Goal: Task Accomplishment & Management: Use online tool/utility

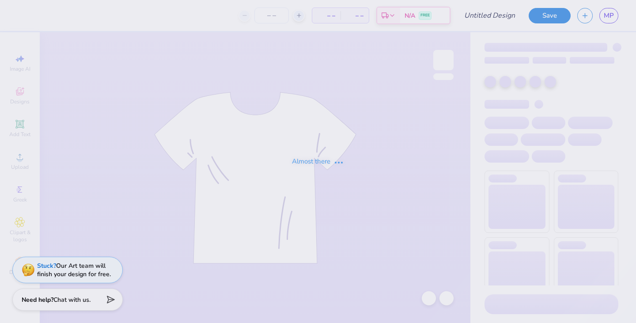
type input "[PERSON_NAME] : [US_STATE][GEOGRAPHIC_DATA]"
type input "120"
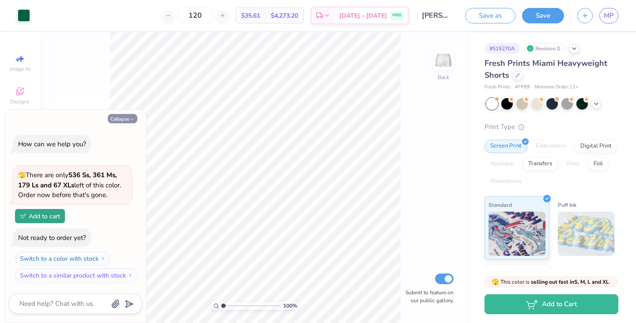
click at [124, 116] on button "Collapse" at bounding box center [123, 118] width 30 height 9
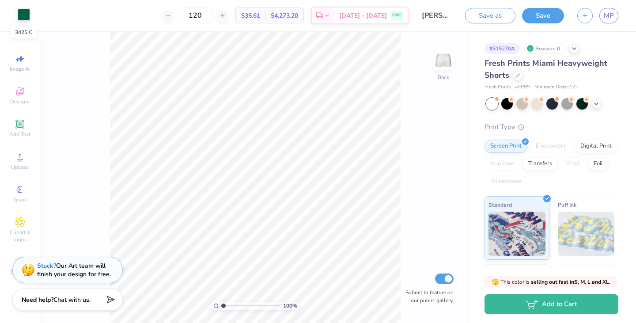
click at [26, 15] on div at bounding box center [24, 14] width 12 height 12
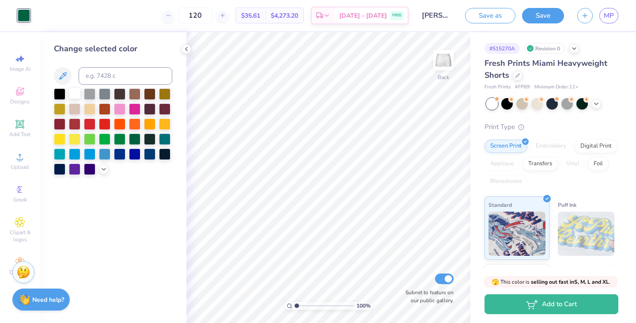
click at [72, 93] on div at bounding box center [74, 92] width 11 height 11
click at [186, 50] on icon at bounding box center [186, 49] width 7 height 7
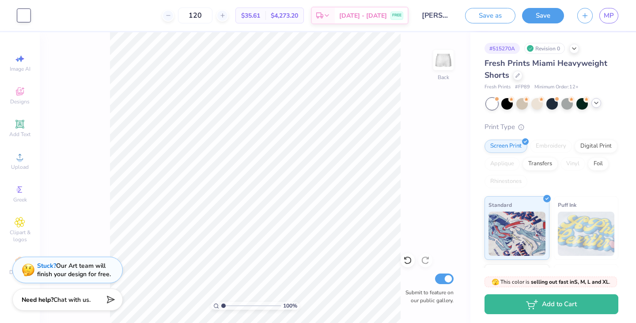
click at [595, 101] on icon at bounding box center [596, 102] width 7 height 7
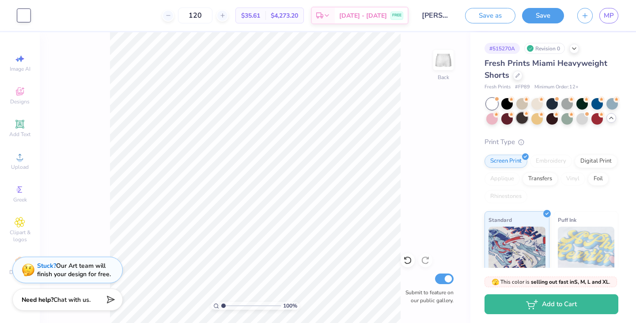
click at [524, 116] on icon at bounding box center [527, 113] width 6 height 6
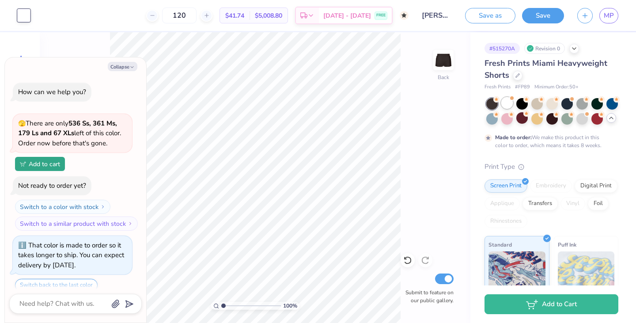
scroll to position [31, 0]
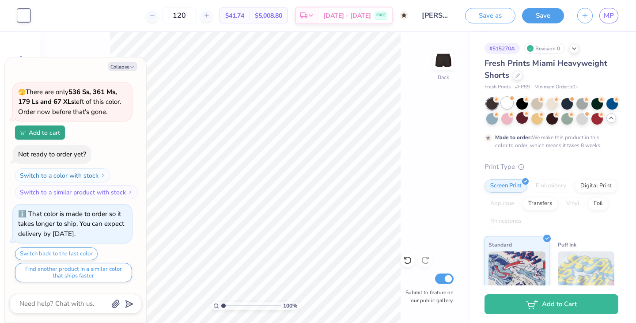
click at [511, 103] on div at bounding box center [506, 102] width 11 height 11
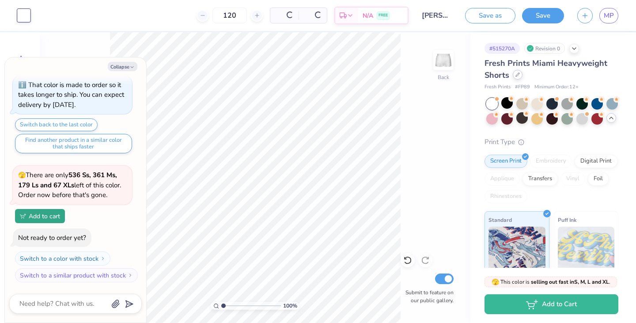
scroll to position [214, 0]
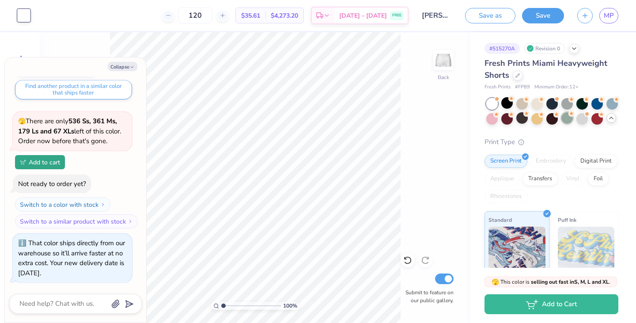
click at [566, 121] on div at bounding box center [567, 117] width 11 height 11
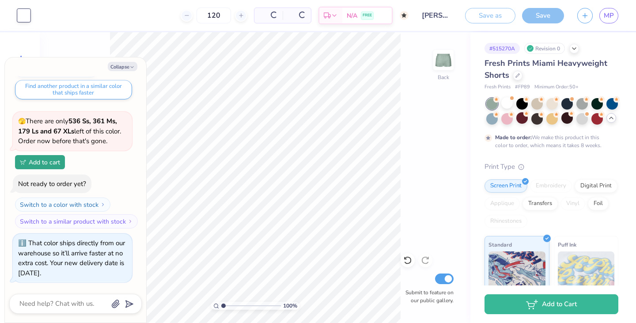
scroll to position [297, 0]
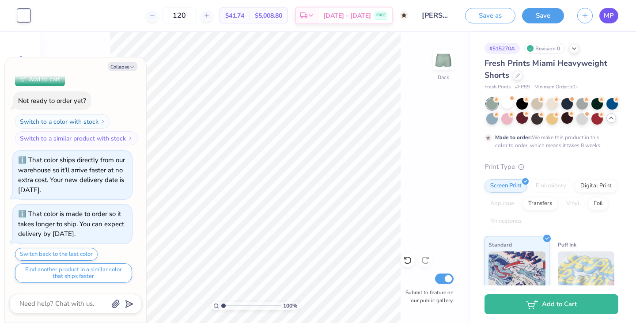
click at [600, 11] on link "MP" at bounding box center [609, 15] width 19 height 15
type textarea "x"
